Goal: Find specific page/section: Find specific page/section

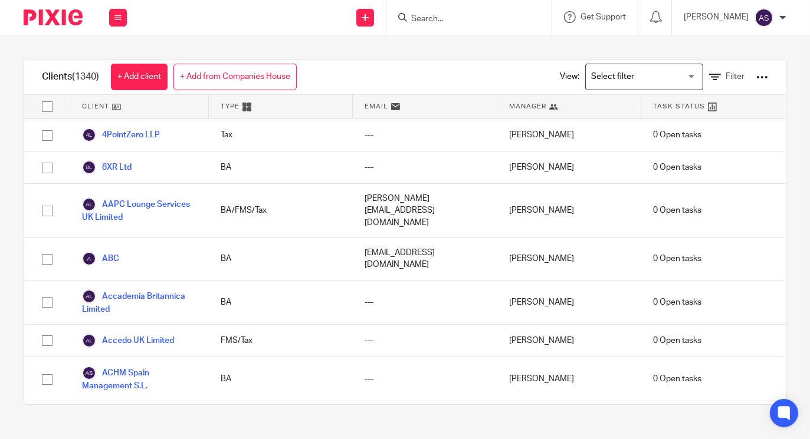
click at [470, 5] on div at bounding box center [468, 17] width 165 height 35
click at [463, 21] on input "Search" at bounding box center [463, 19] width 106 height 11
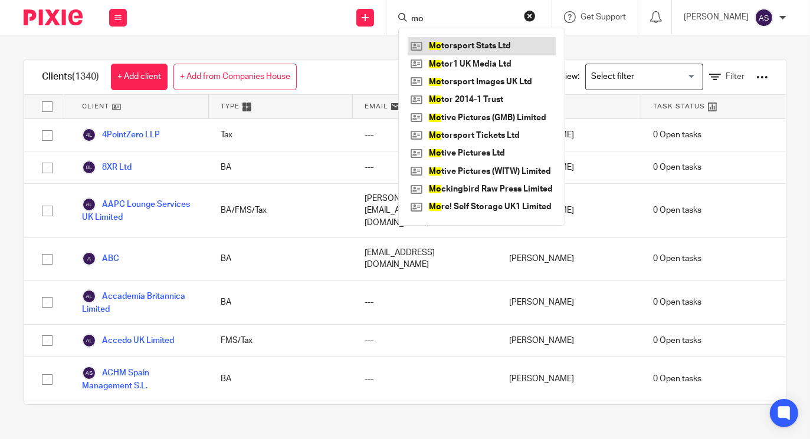
type input "mo"
click at [459, 41] on link at bounding box center [481, 46] width 148 height 18
